Goal: Information Seeking & Learning: Learn about a topic

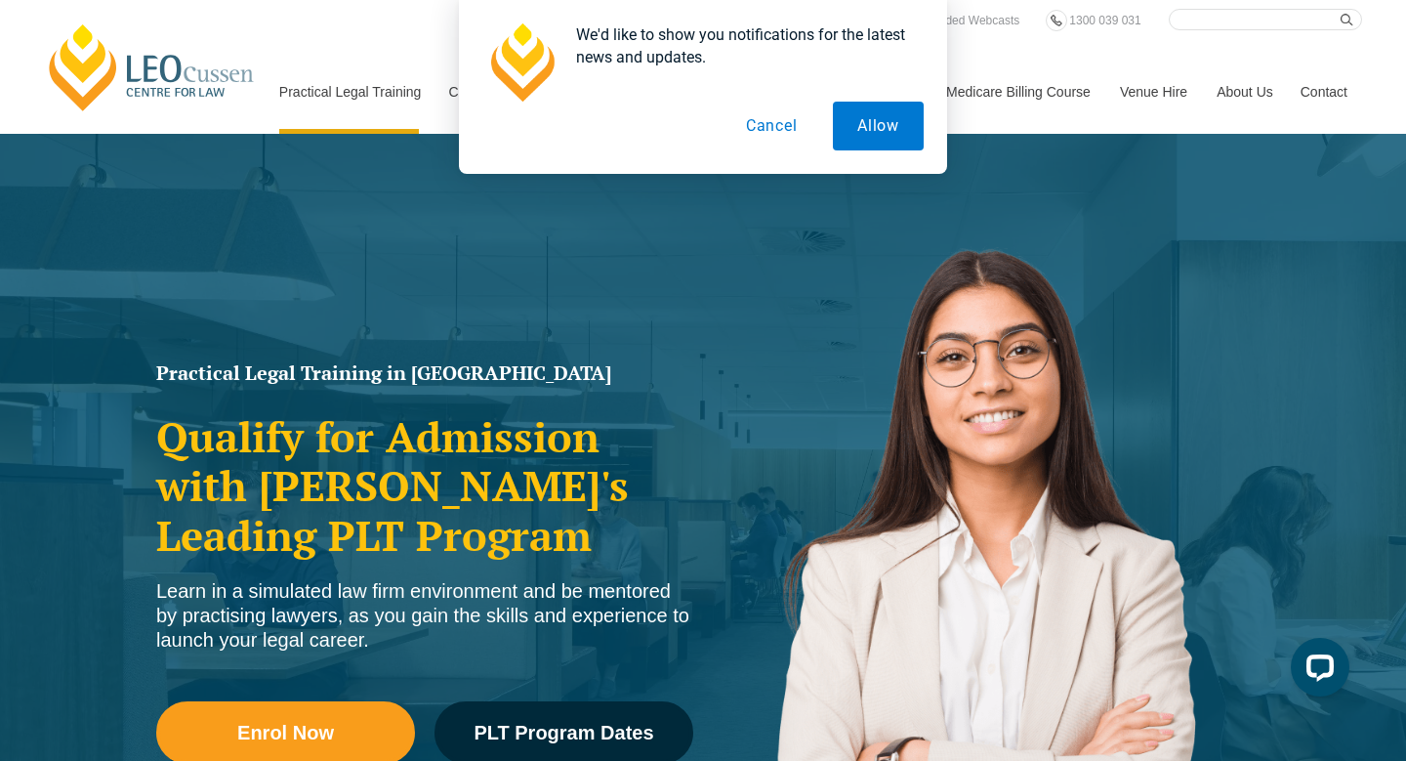
click at [775, 136] on button "Cancel" at bounding box center [772, 126] width 101 height 49
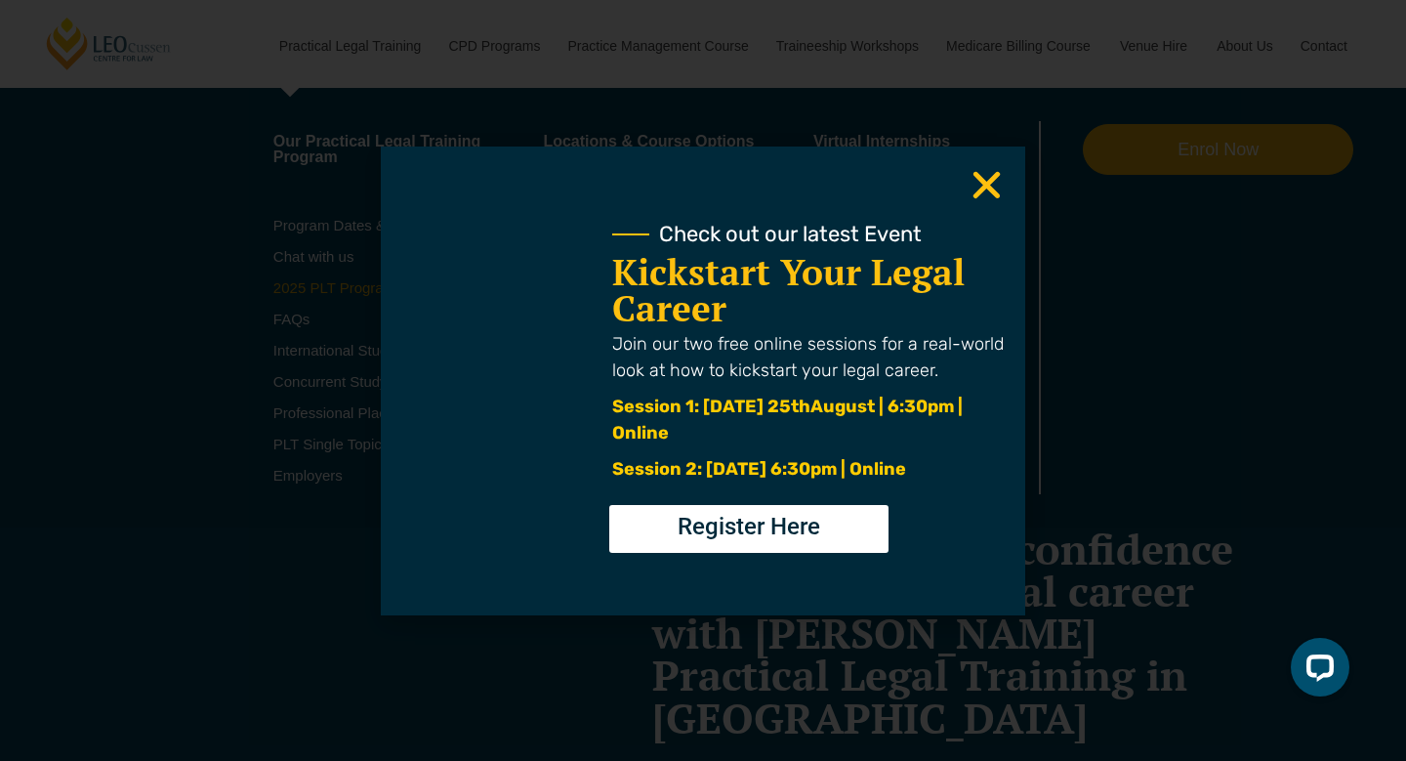
click at [333, 337] on div "Check out our latest Event Kickstart Your Legal Career Join our two free online…" at bounding box center [703, 380] width 1406 height 761
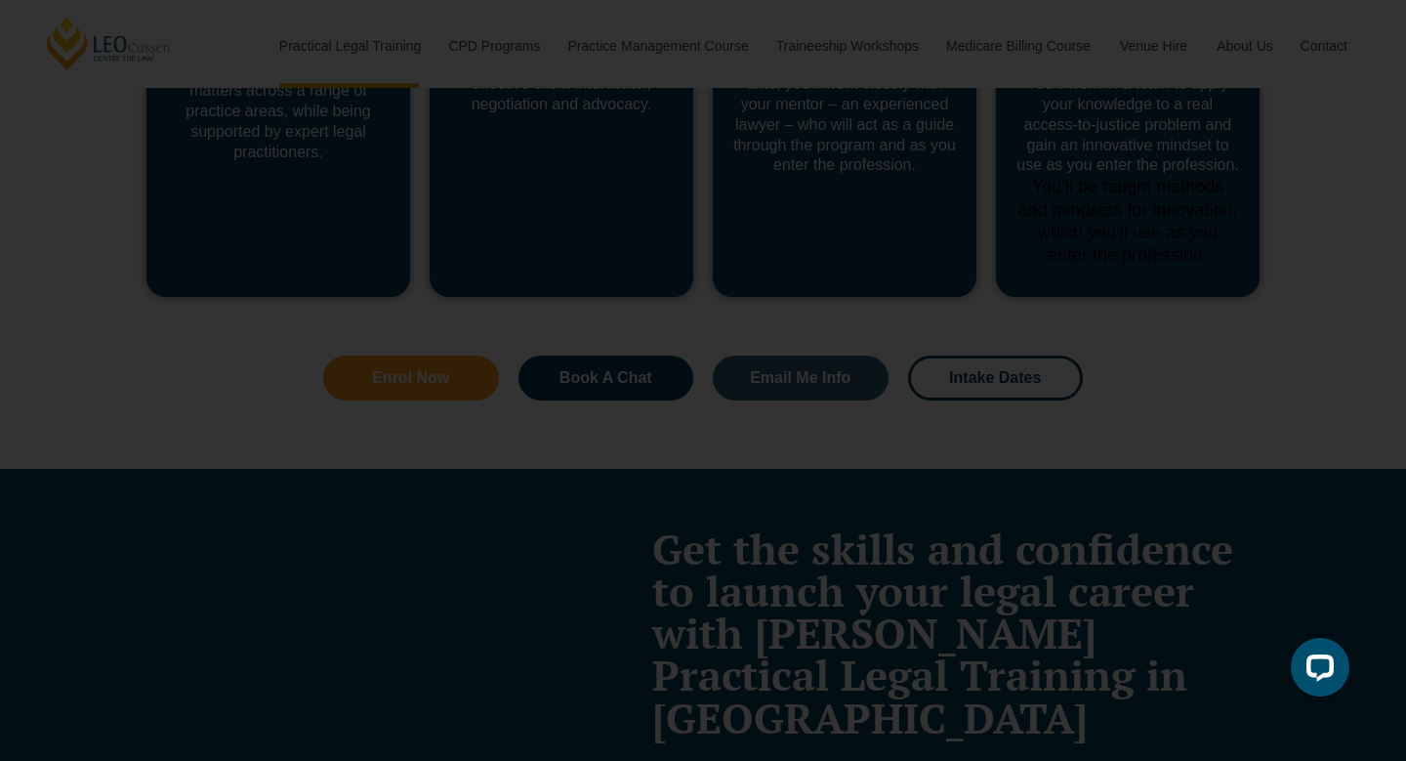
scroll to position [10390, 0]
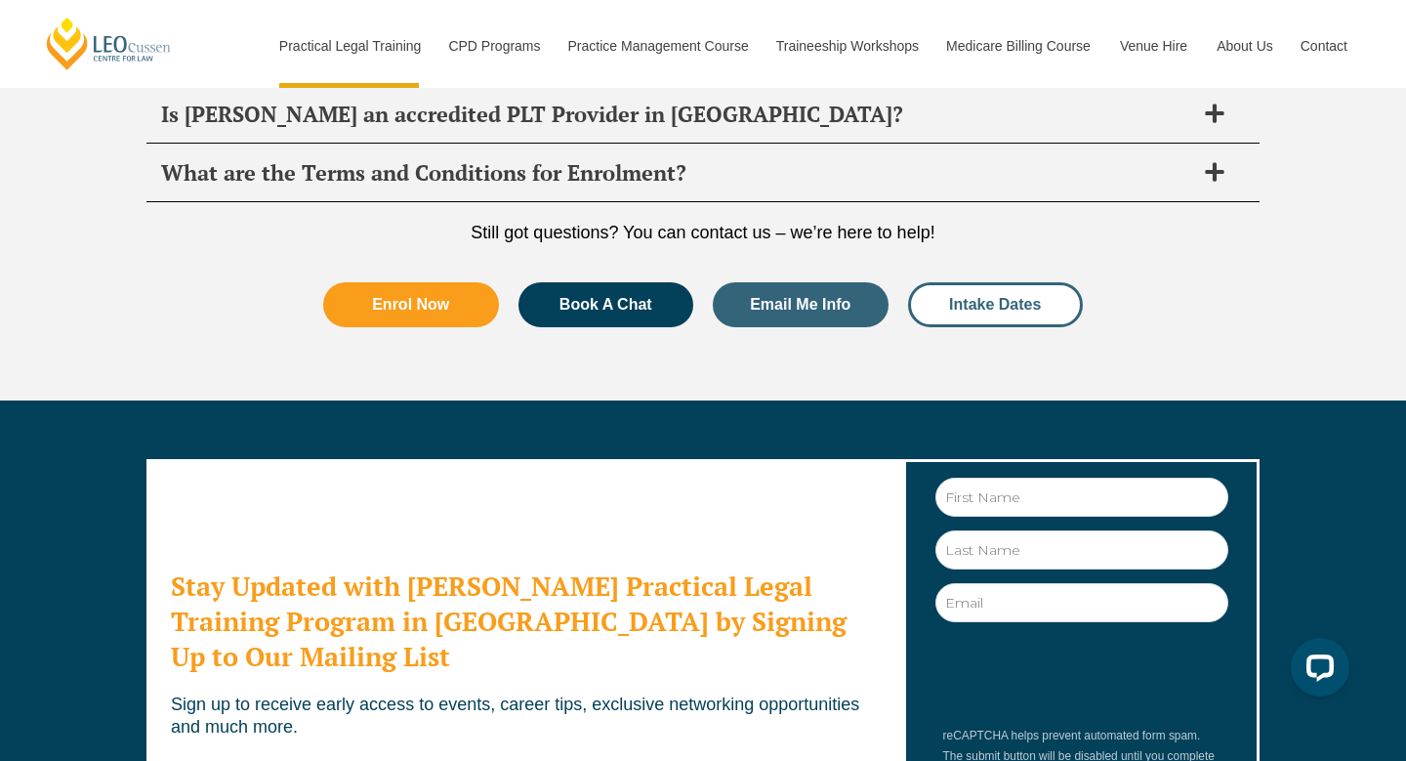
click at [986, 297] on span "Intake Dates" at bounding box center [995, 305] width 92 height 16
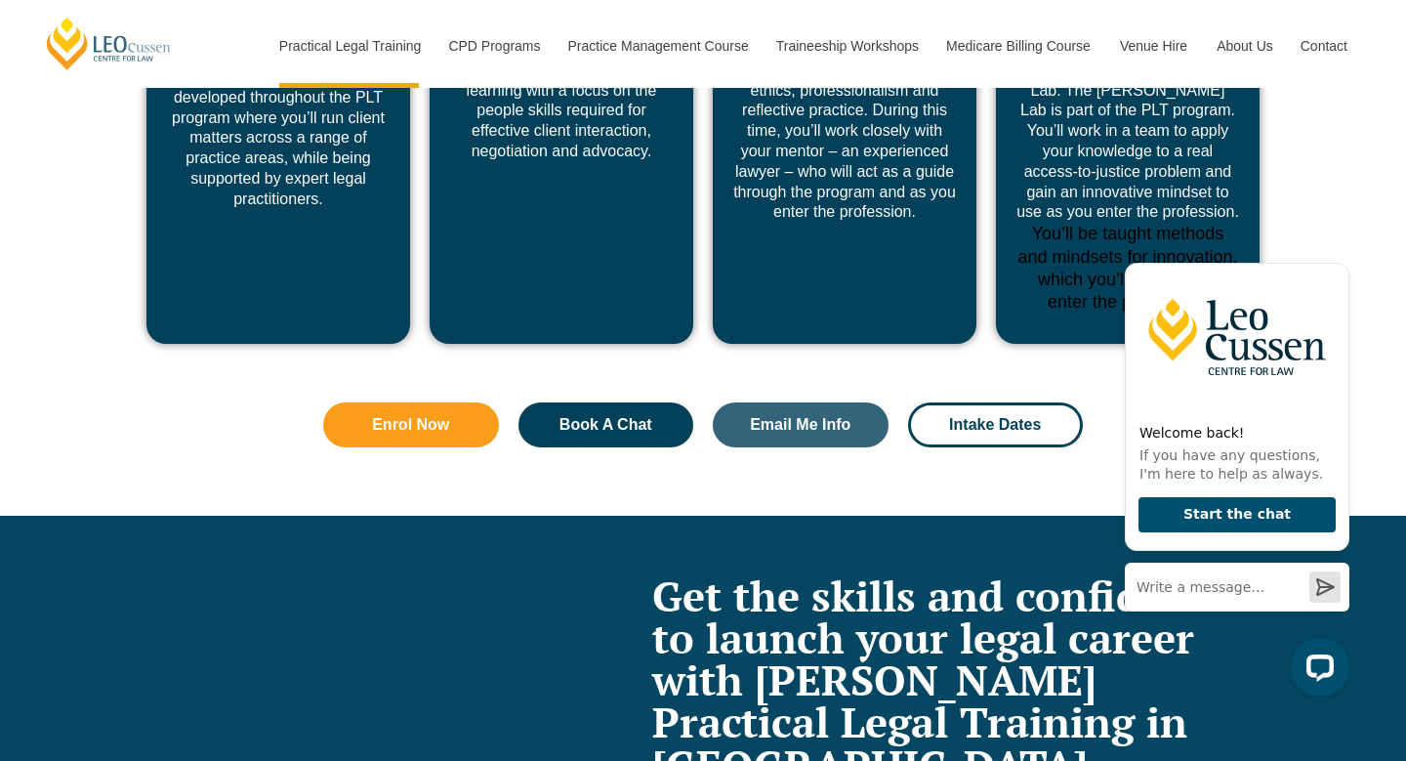
scroll to position [8190, 0]
